Goal: Transaction & Acquisition: Purchase product/service

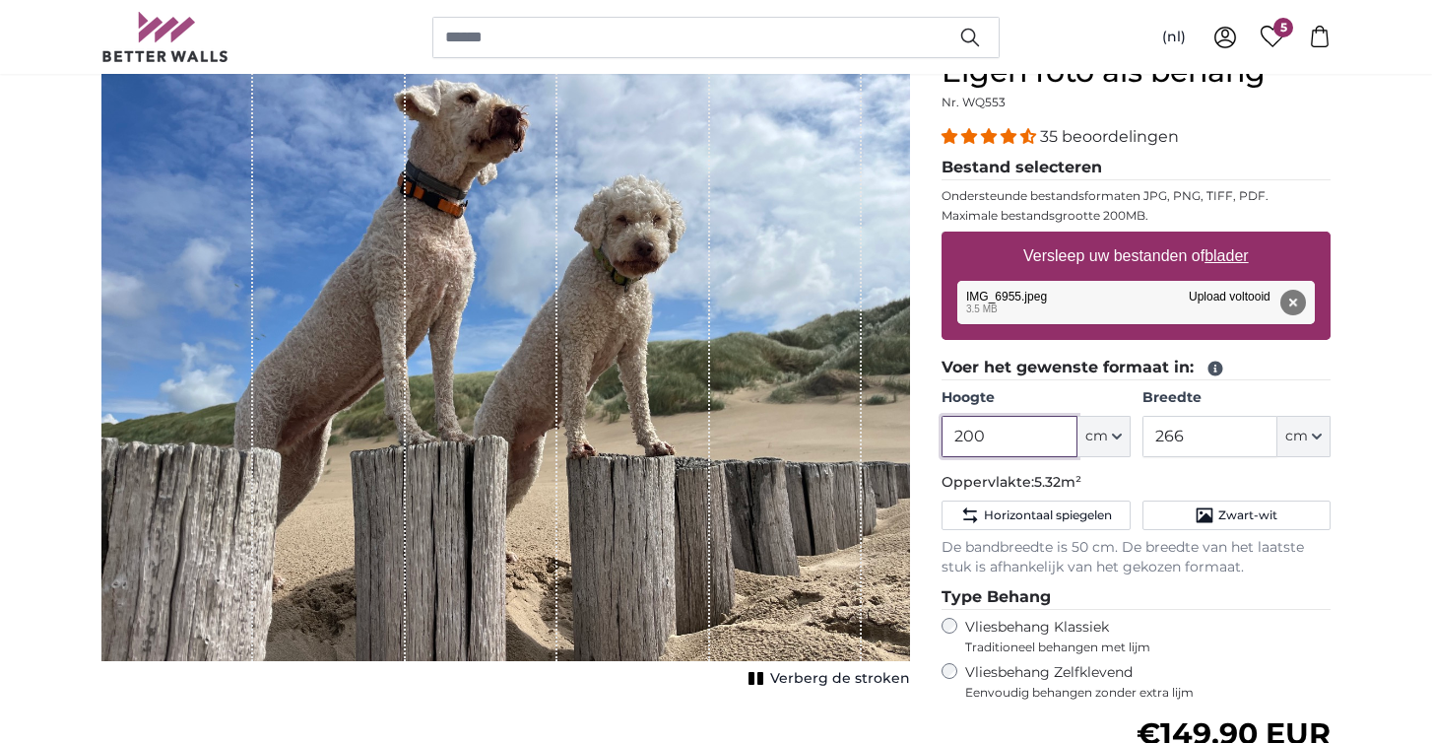
scroll to position [203, 0]
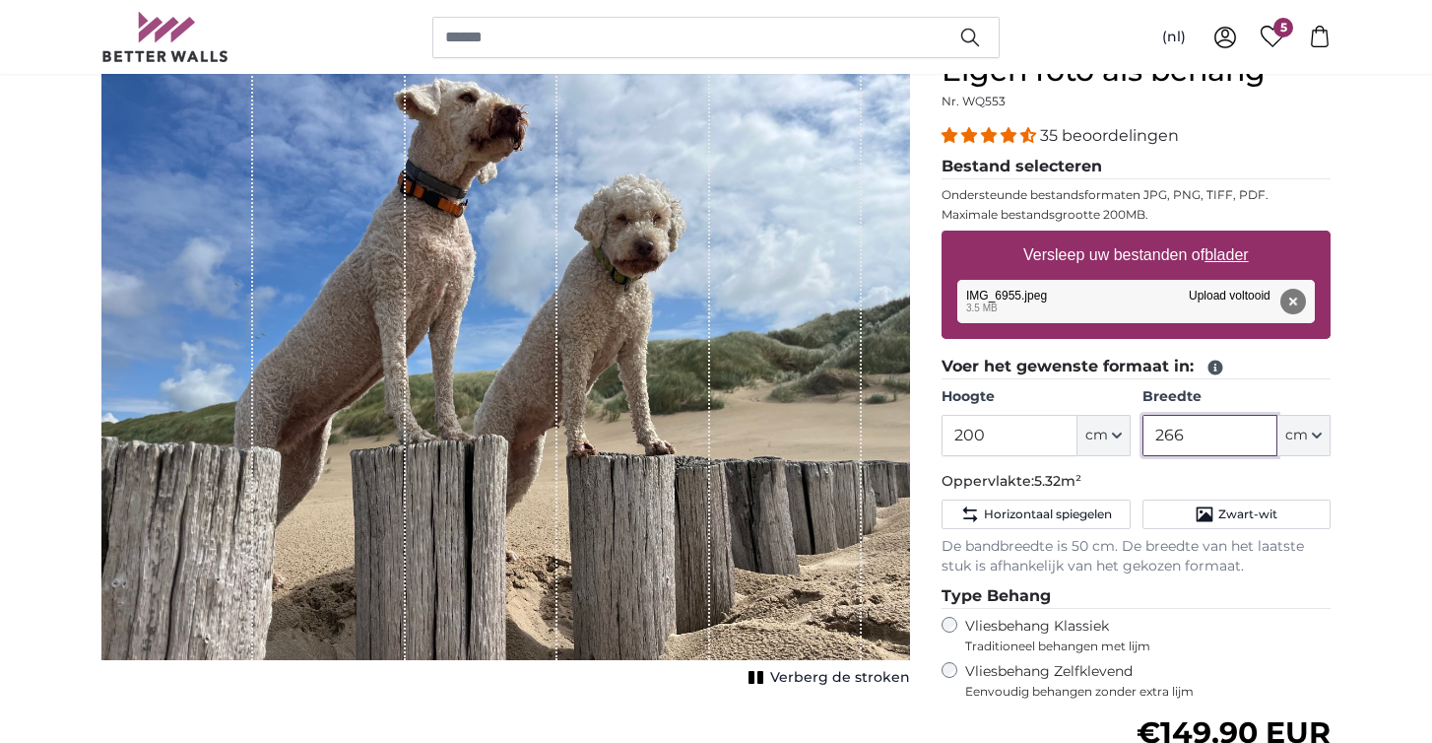
drag, startPoint x: 1213, startPoint y: 435, endPoint x: 1124, endPoint y: 434, distance: 88.7
click at [1124, 434] on div "Hoogte 200 ft cm Centimeter (cm) Inches (inch) Feet (ft. in.) Breedte 266 ft cm…" at bounding box center [1136, 421] width 389 height 69
type input "300"
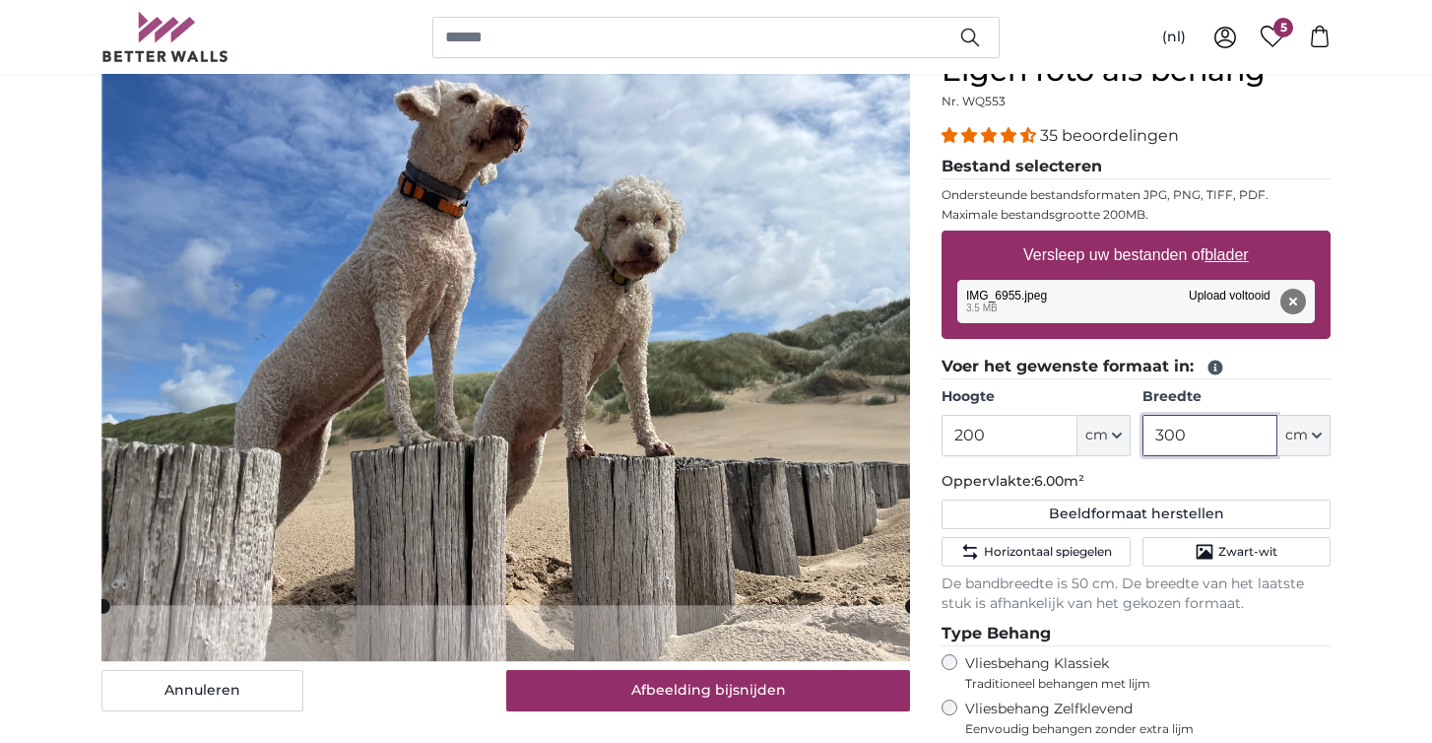
click at [707, 455] on cropper-handle at bounding box center [506, 335] width 809 height 539
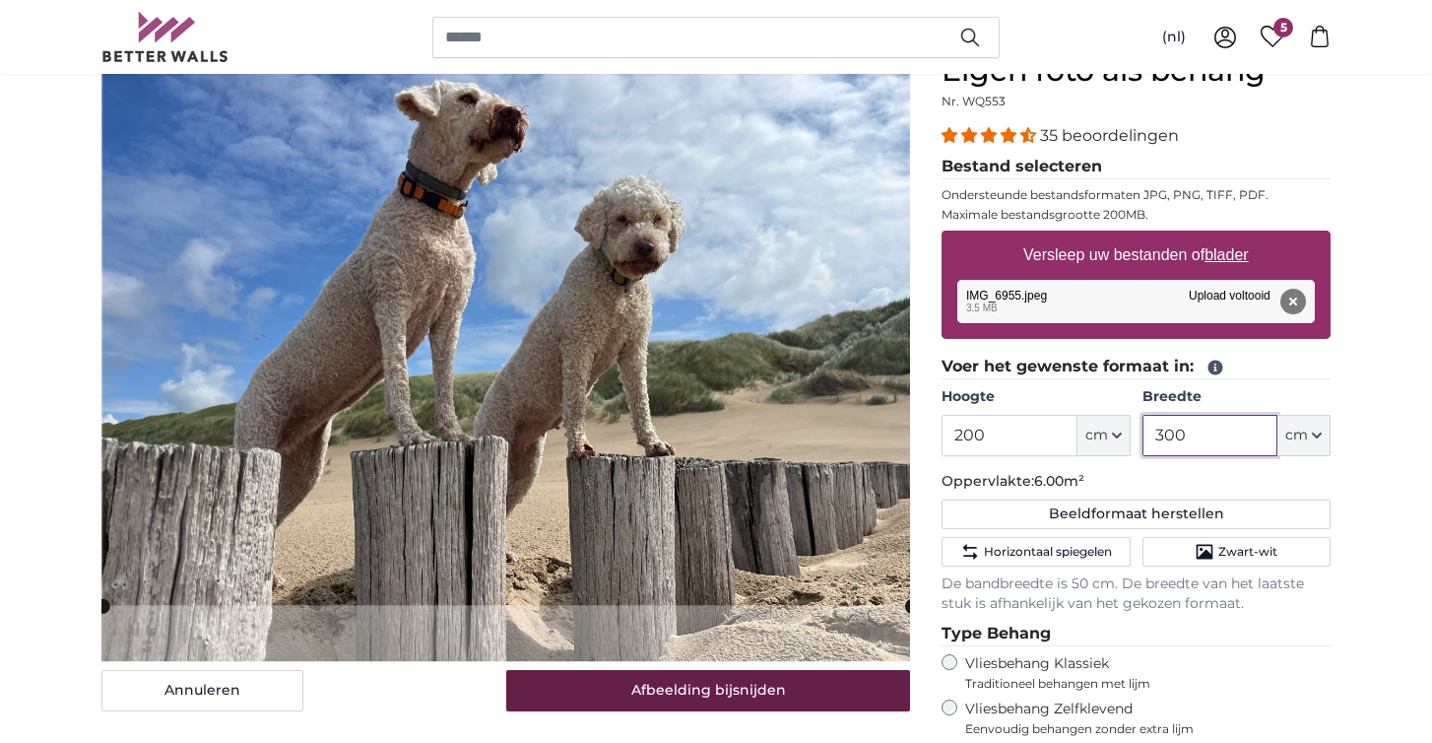
type input "300"
click at [707, 697] on button "Afbeelding bijsnijden" at bounding box center [708, 690] width 405 height 41
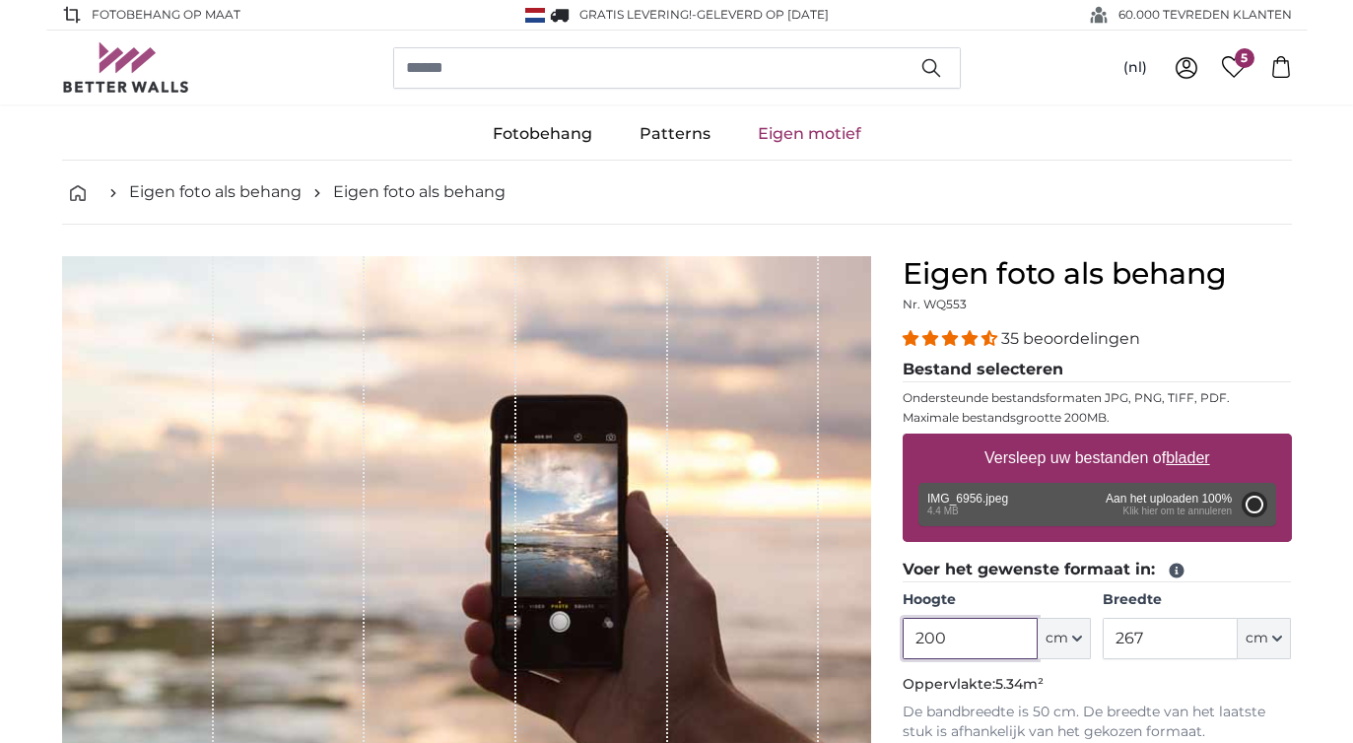
type input "266"
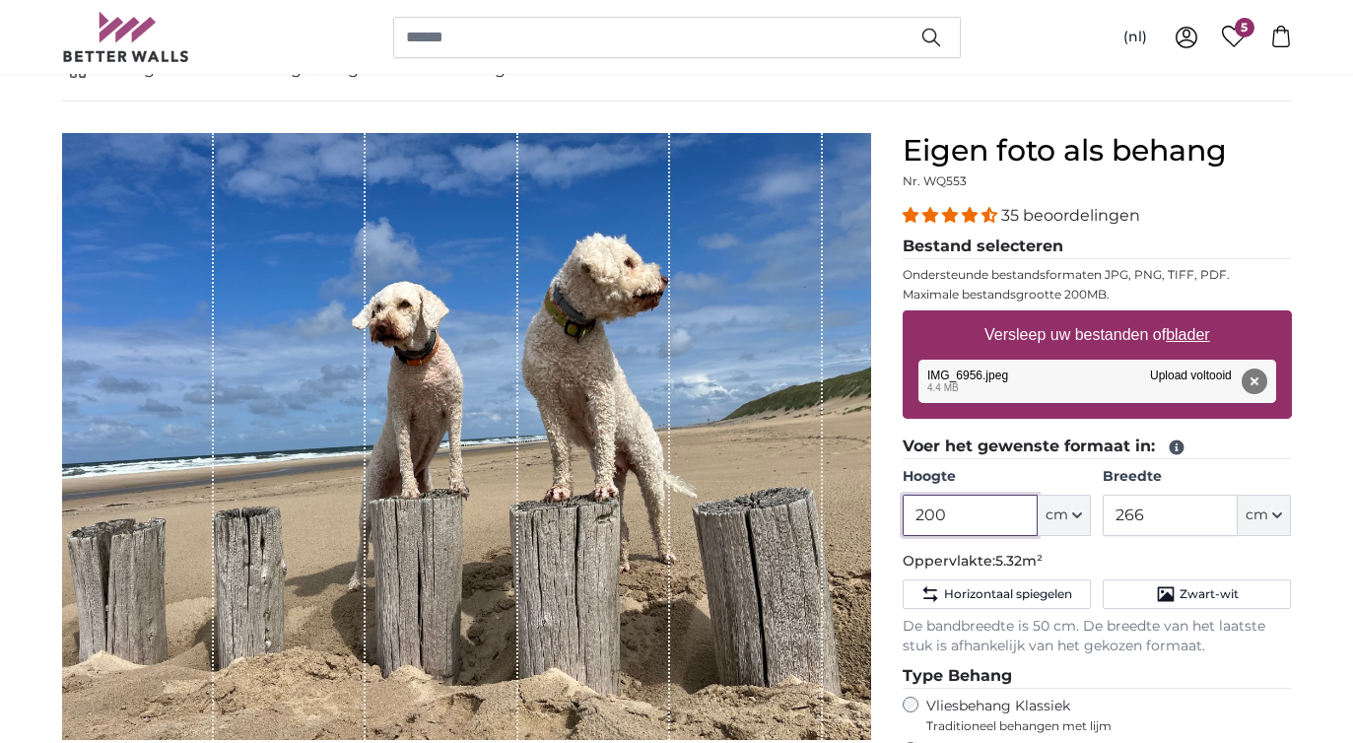
scroll to position [123, 0]
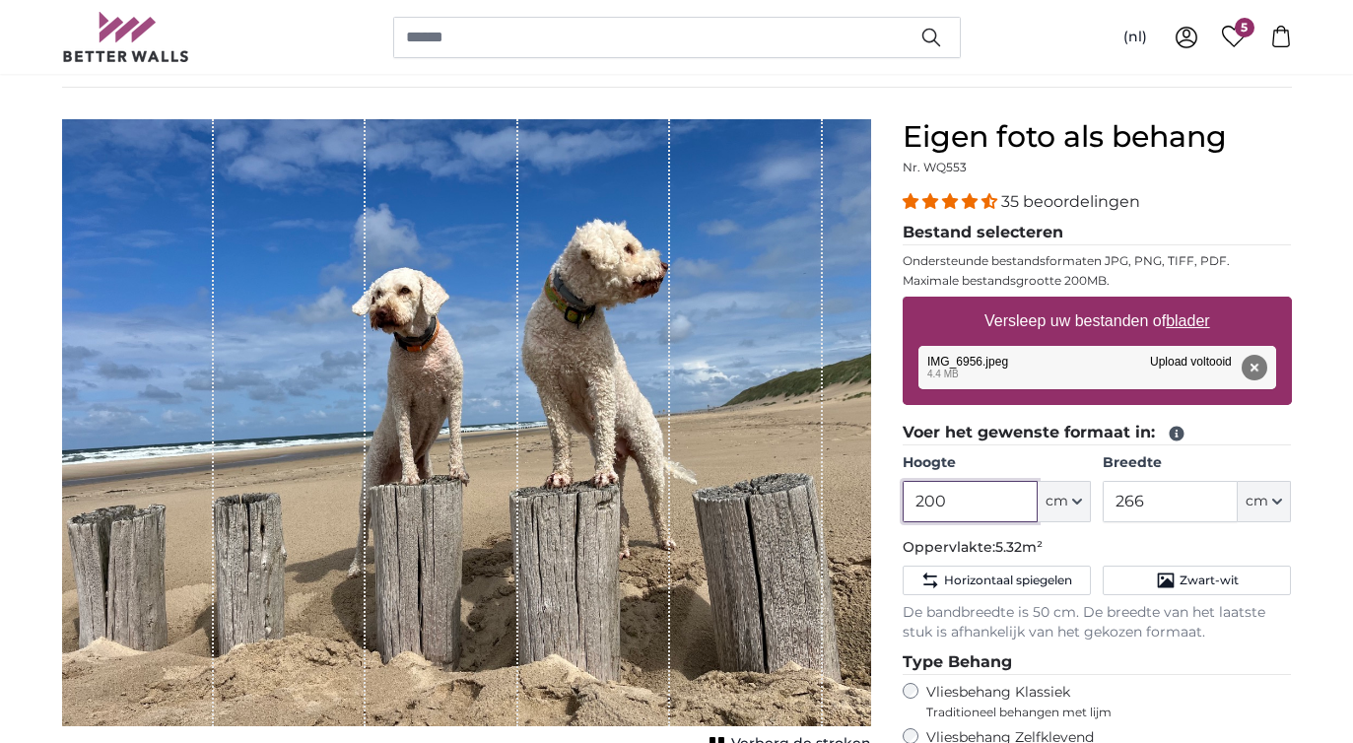
drag, startPoint x: 958, startPoint y: 513, endPoint x: 879, endPoint y: 500, distance: 79.8
click at [879, 500] on product-detail "Annuleren Afbeelding bijsnijden Verberg de stroken Eigen foto als behang Nr. WQ…" at bounding box center [676, 596] width 1261 height 1016
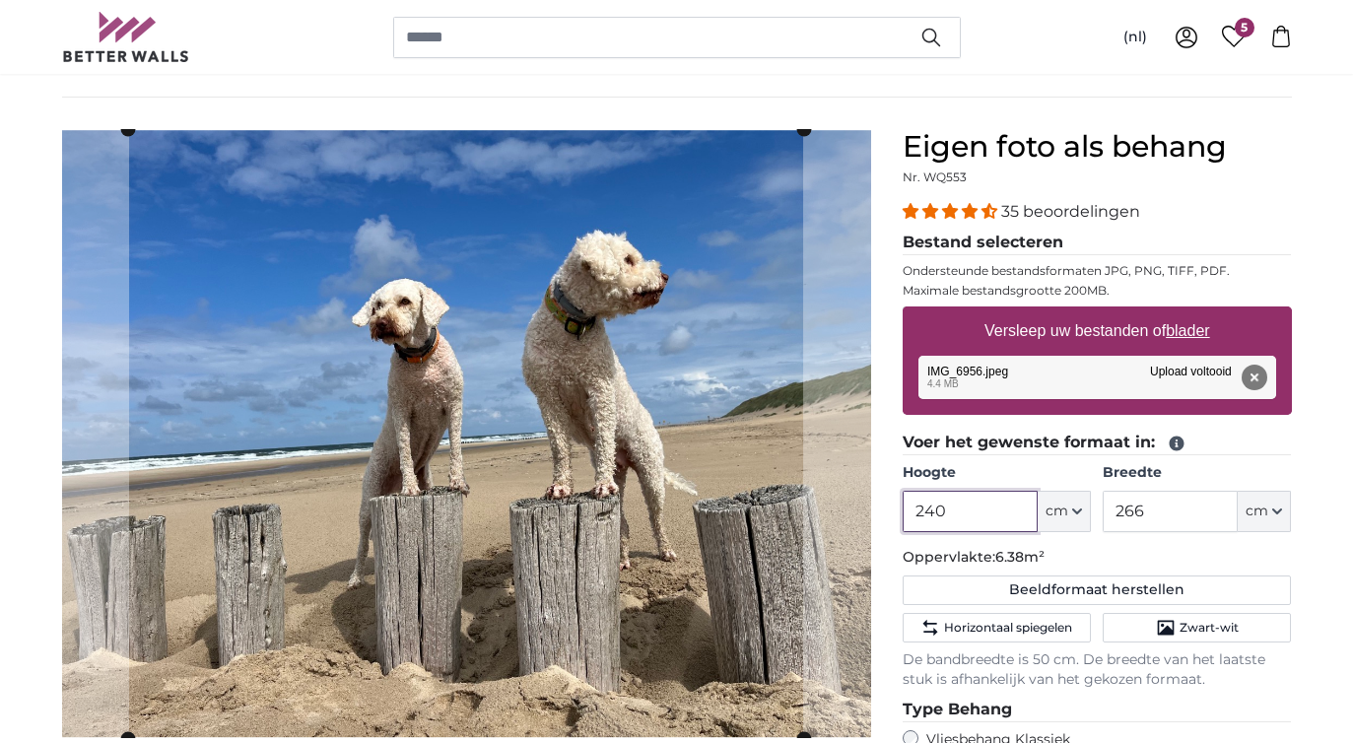
type input "240"
drag, startPoint x: 1191, startPoint y: 509, endPoint x: 1073, endPoint y: 509, distance: 118.2
click at [1073, 509] on div "Hoogte 240 ft cm Centimeter (cm) Inches (inch) Feet (ft. in.) Breedte 266 ft cm…" at bounding box center [1096, 497] width 389 height 69
type input "300"
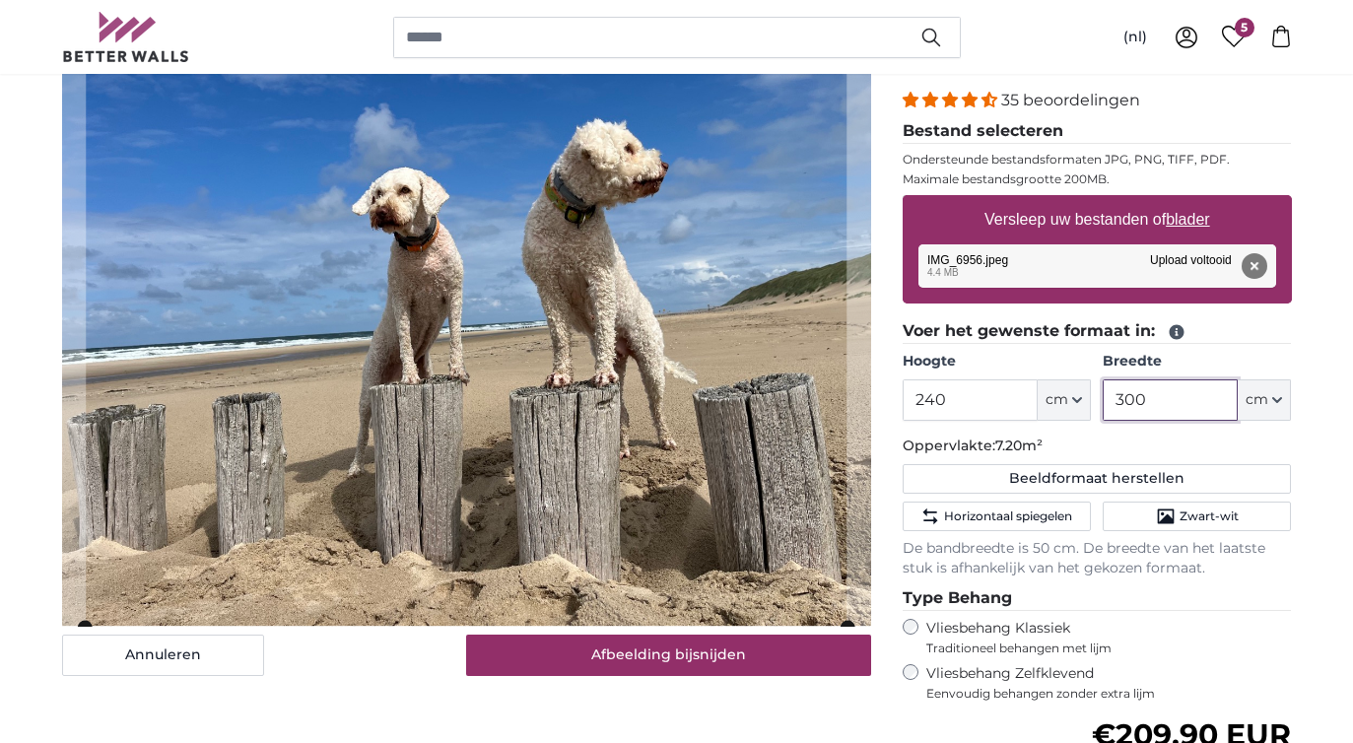
scroll to position [233, 0]
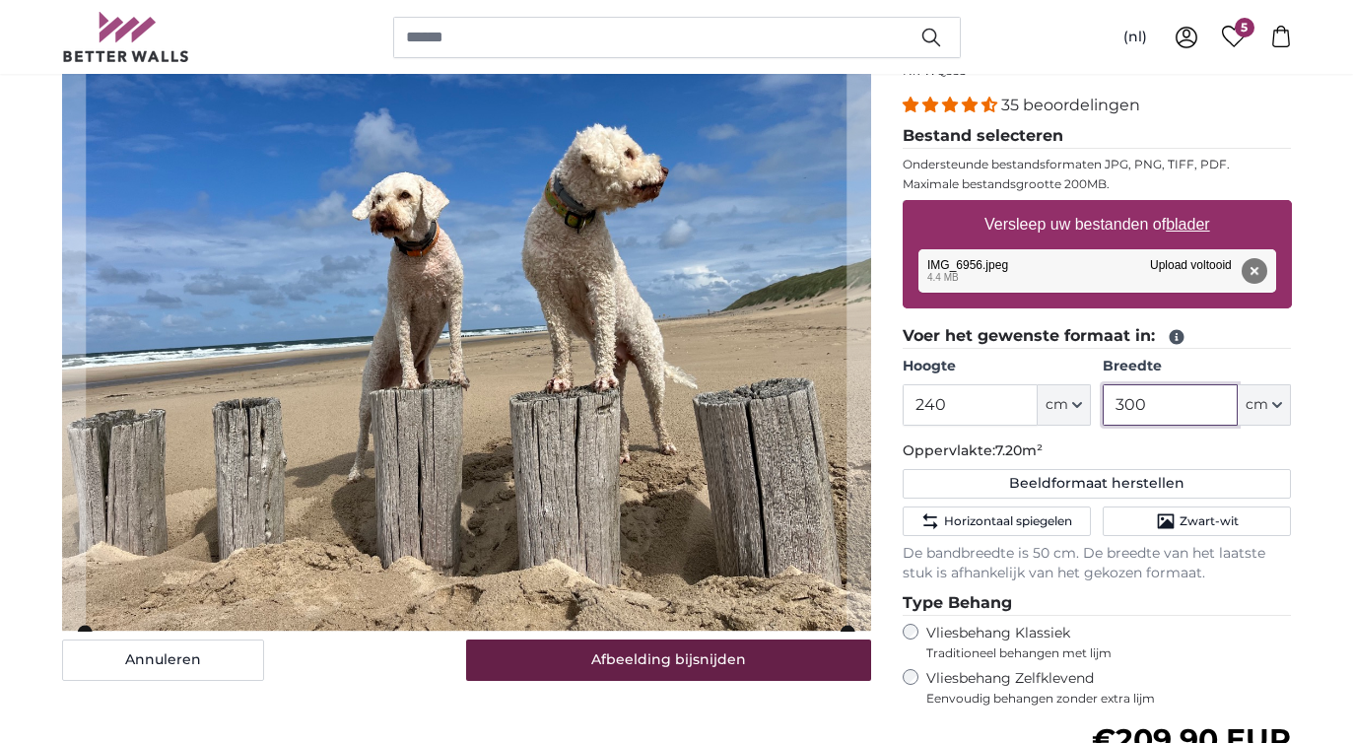
type input "300"
click at [613, 658] on button "Afbeelding bijsnijden" at bounding box center [668, 659] width 405 height 41
